Goal: Transaction & Acquisition: Purchase product/service

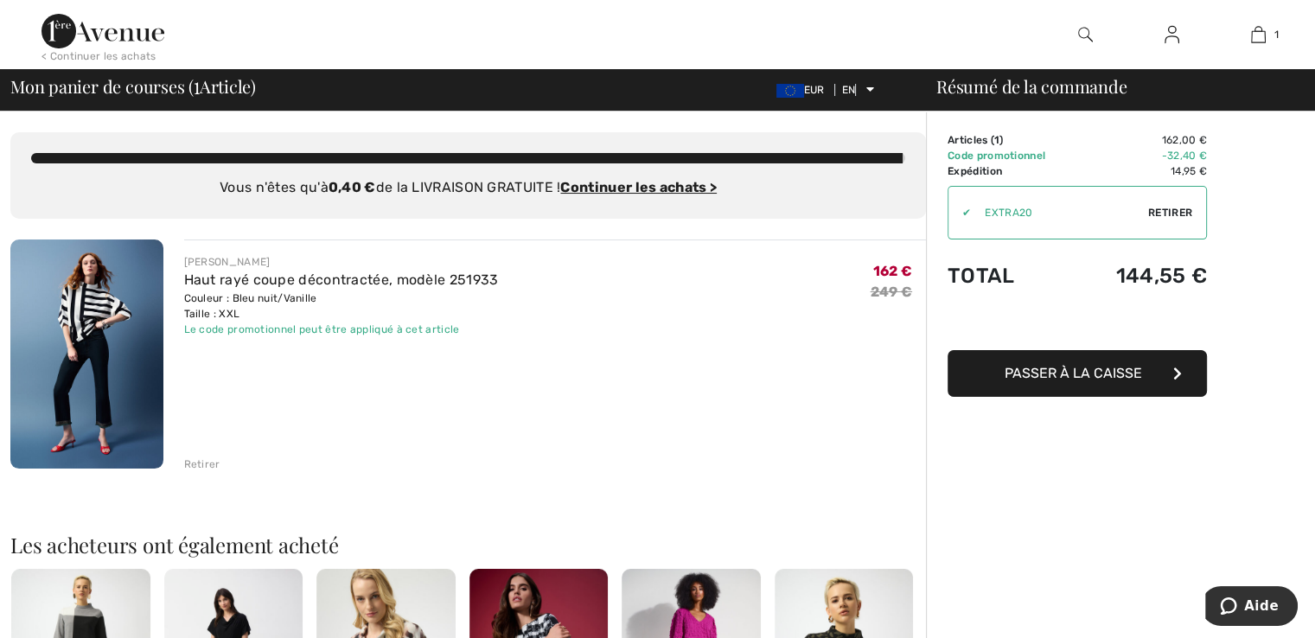
click at [116, 291] on img at bounding box center [86, 353] width 153 height 229
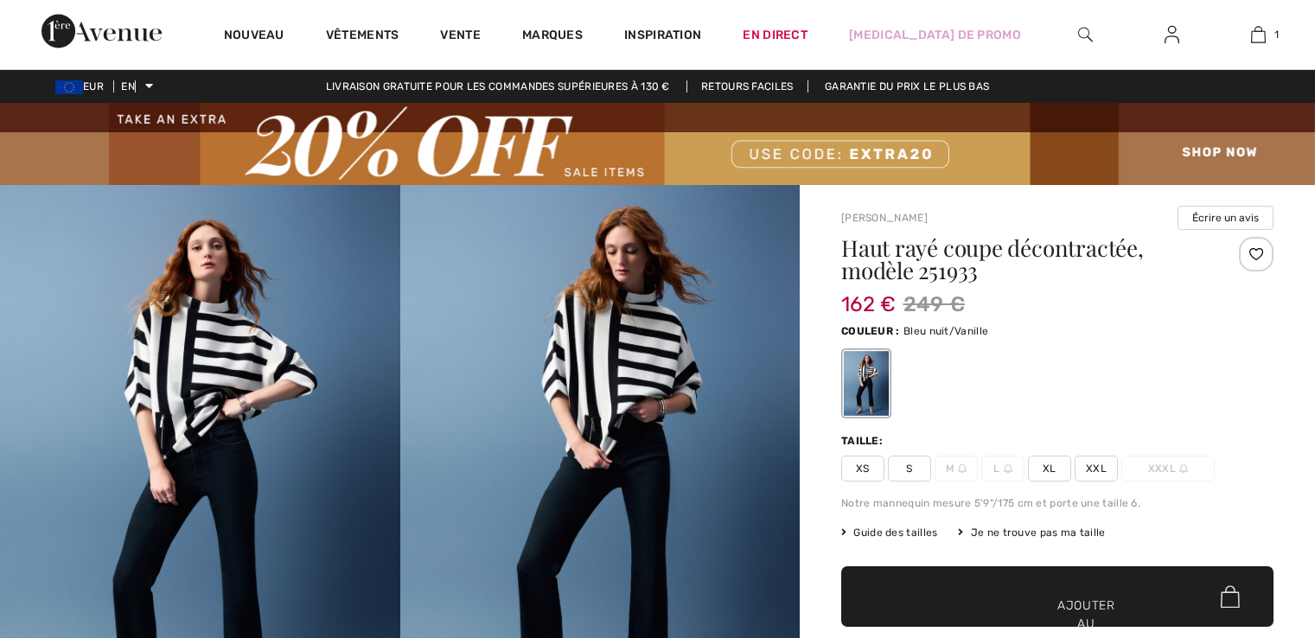
click at [236, 375] on img at bounding box center [200, 485] width 400 height 600
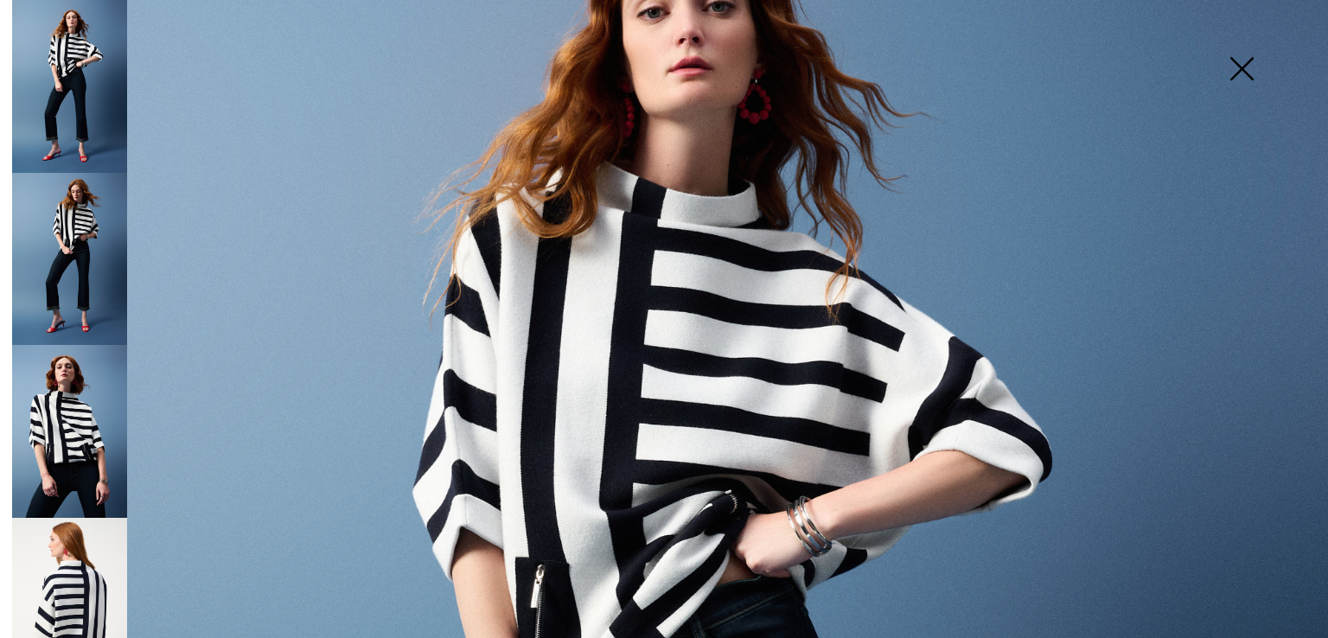
scroll to position [259, 0]
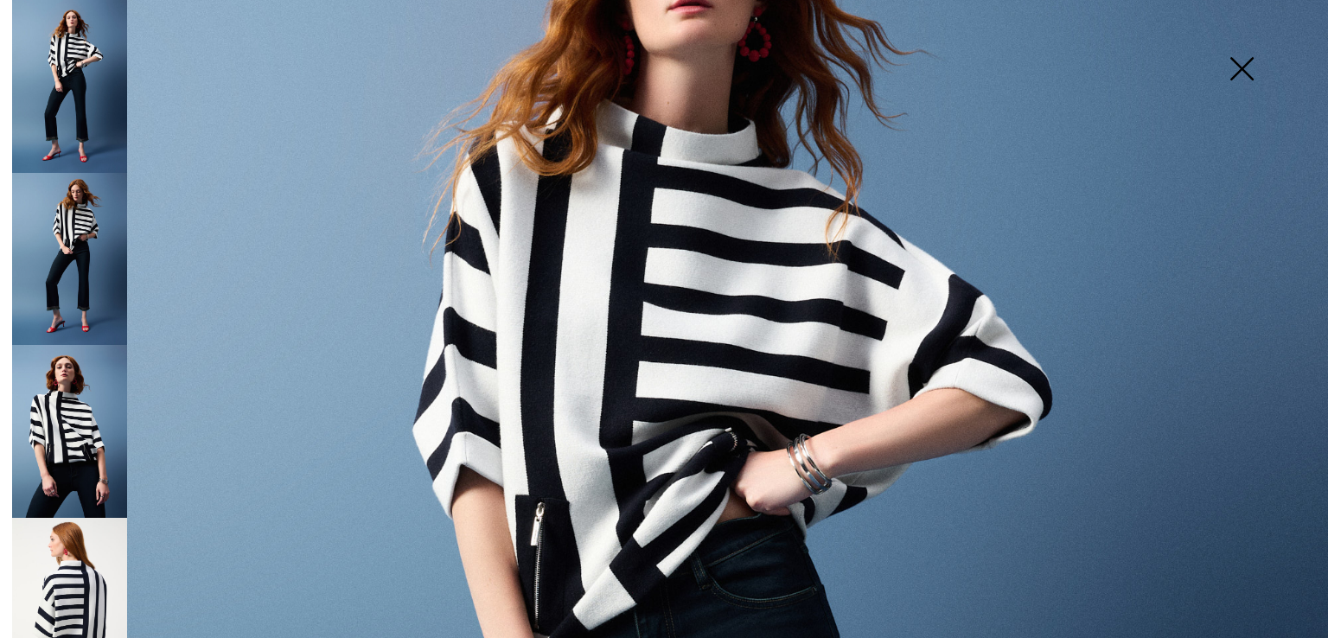
click at [62, 573] on img at bounding box center [69, 604] width 115 height 173
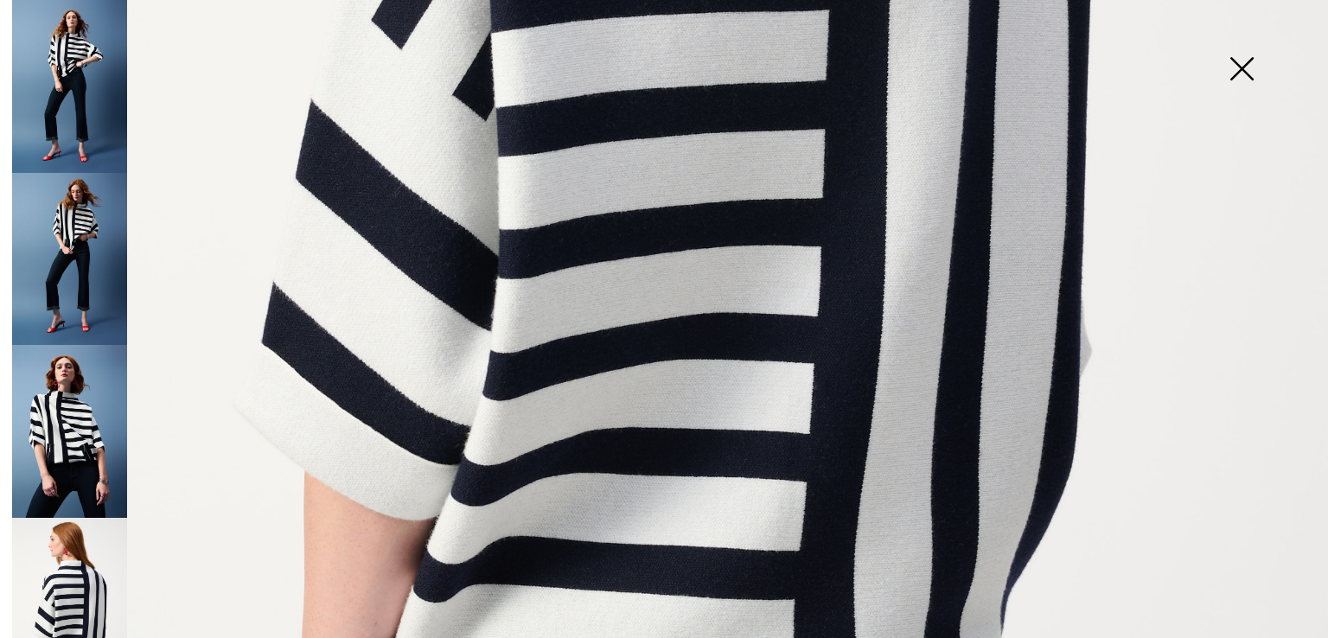
scroll to position [951, 0]
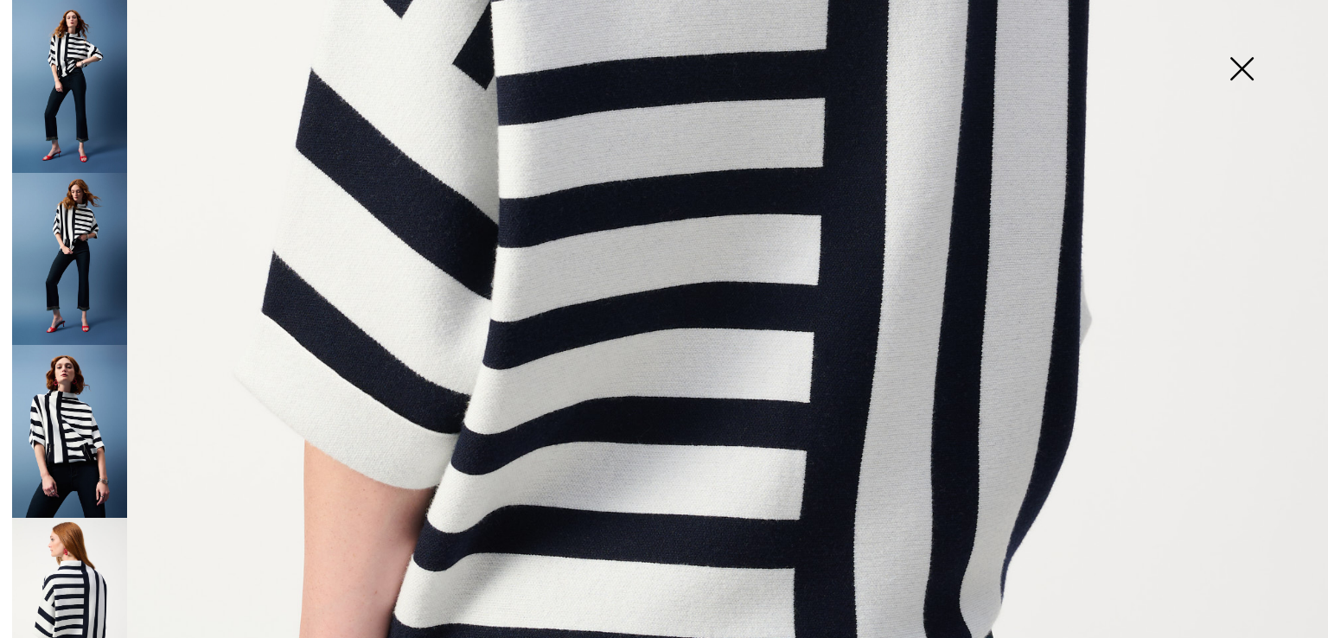
click at [54, 415] on img at bounding box center [69, 431] width 115 height 173
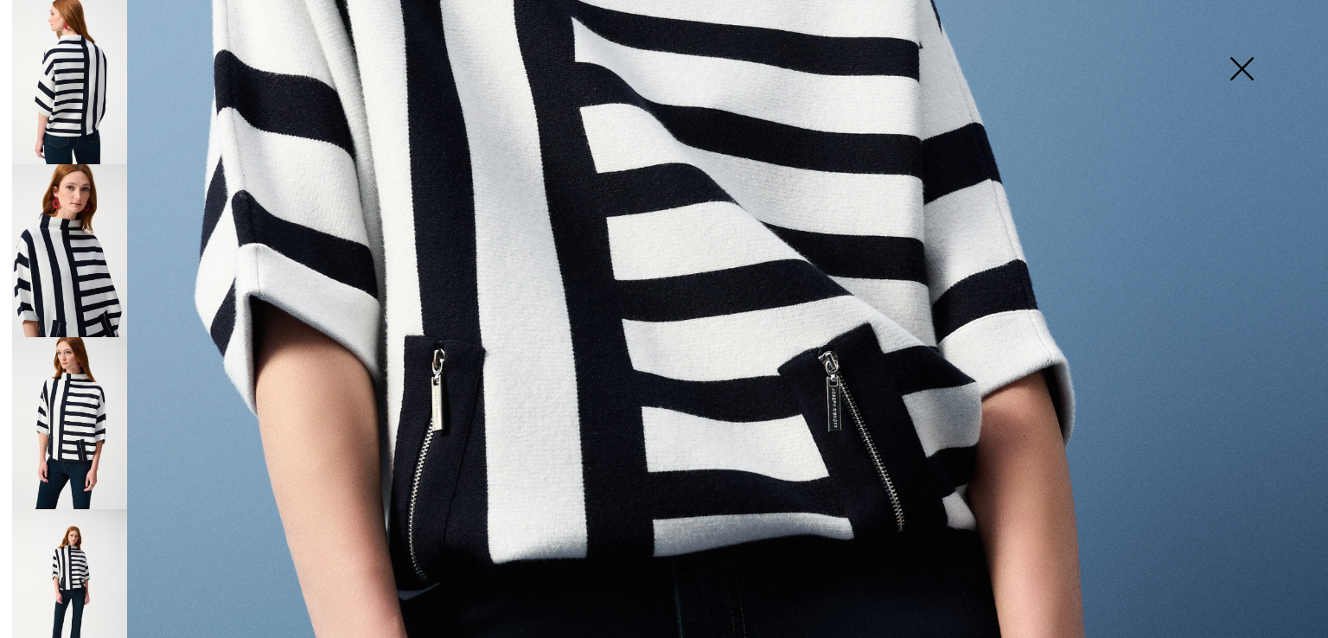
scroll to position [692, 0]
